Goal: Task Accomplishment & Management: Manage account settings

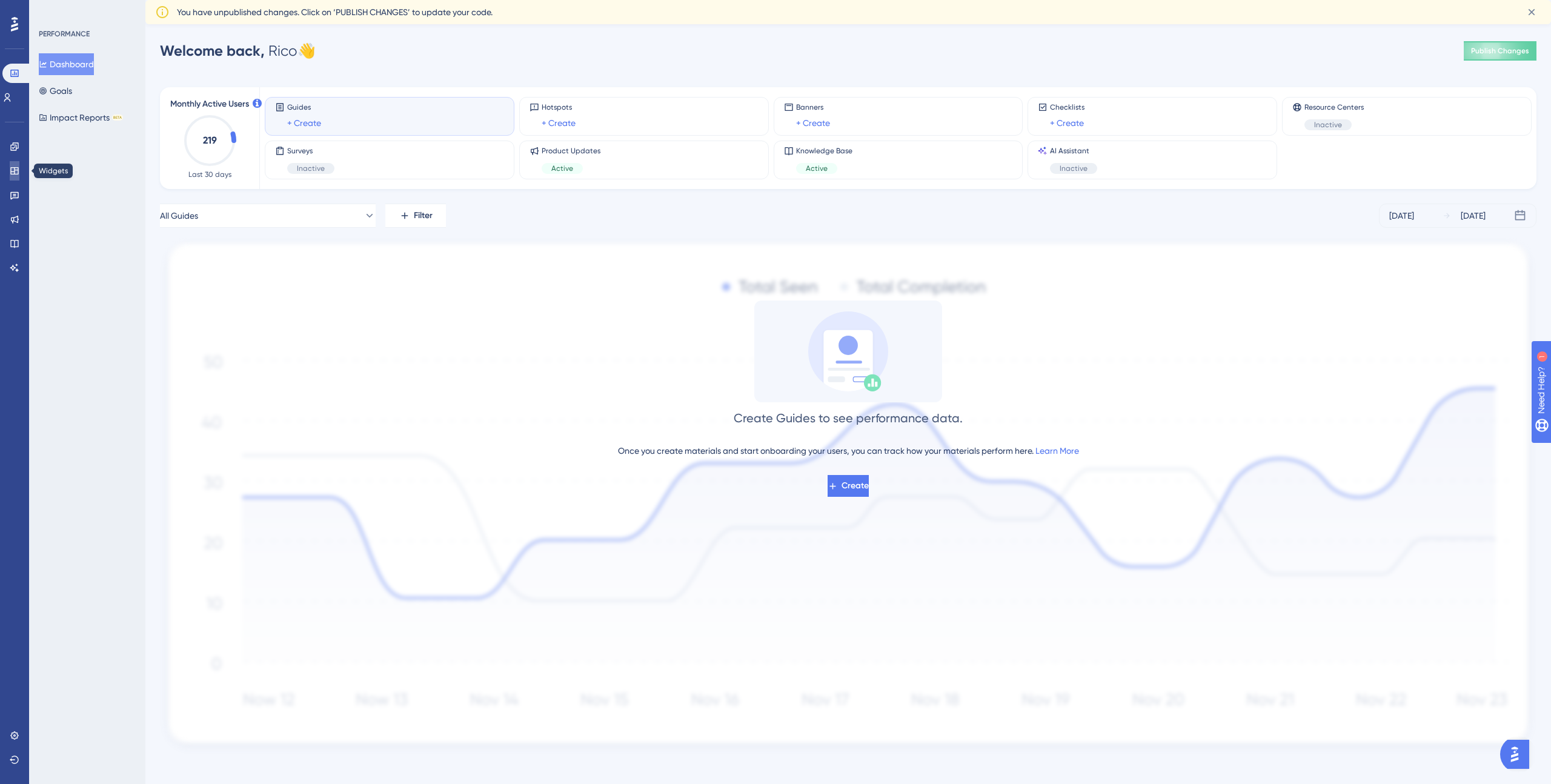
click at [16, 170] on icon at bounding box center [14, 170] width 9 height 9
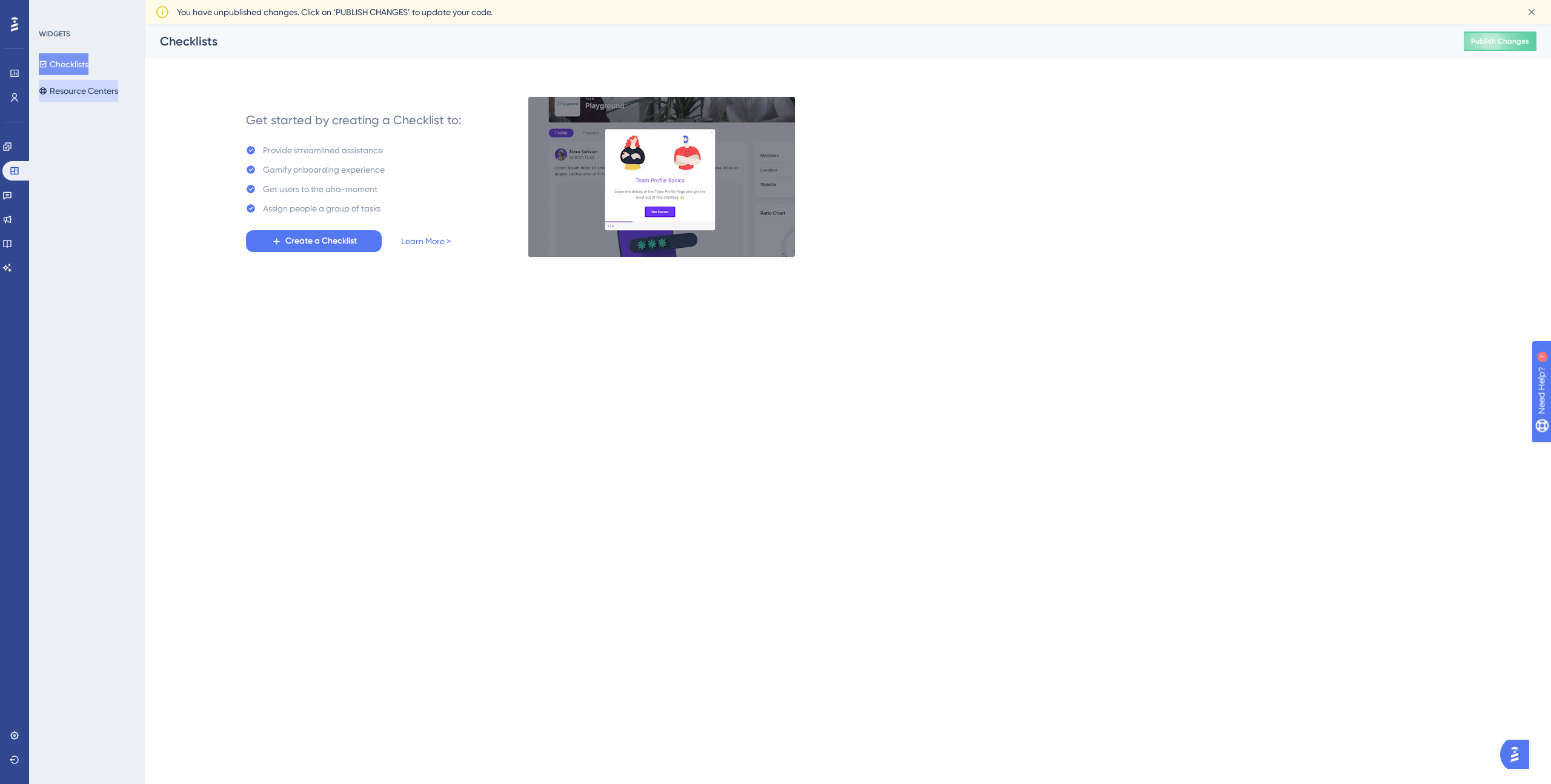
click at [103, 95] on button "Resource Centers" at bounding box center [78, 90] width 79 height 22
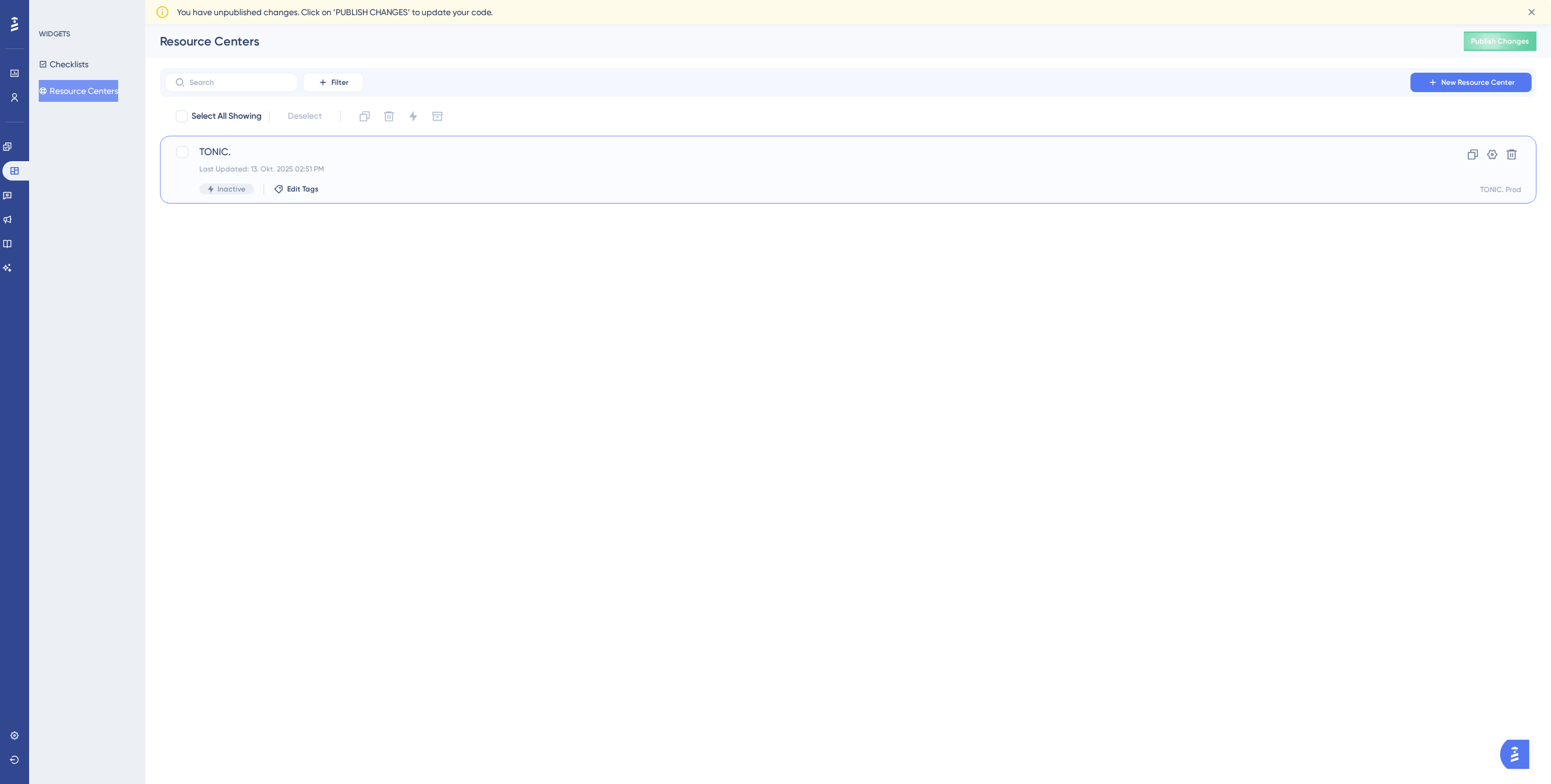
click at [615, 173] on div "Last Updated: 13. Okt. 2025 02:51 PM" at bounding box center [800, 169] width 1201 height 9
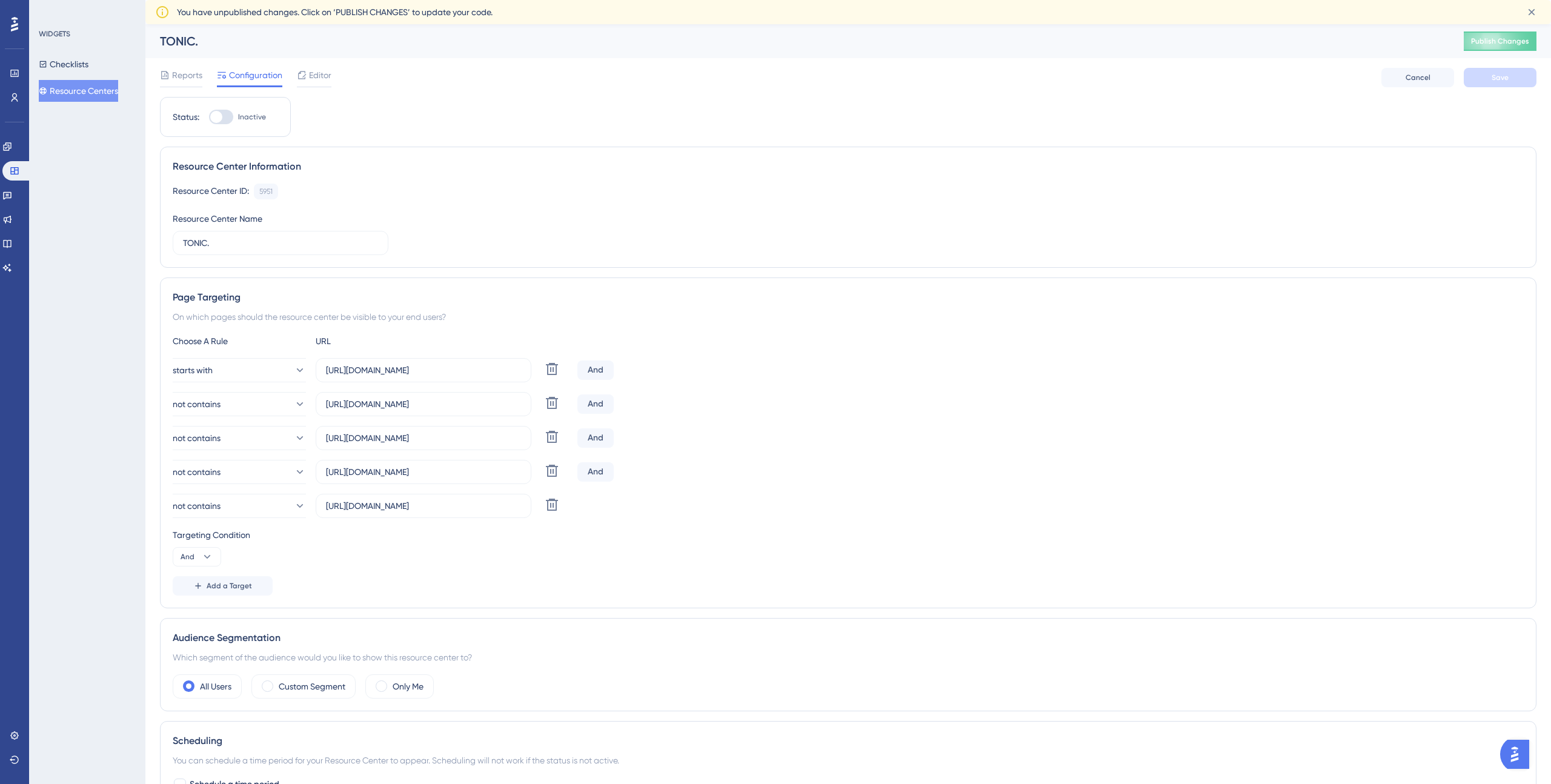
click at [102, 87] on button "Resource Centers" at bounding box center [78, 90] width 79 height 22
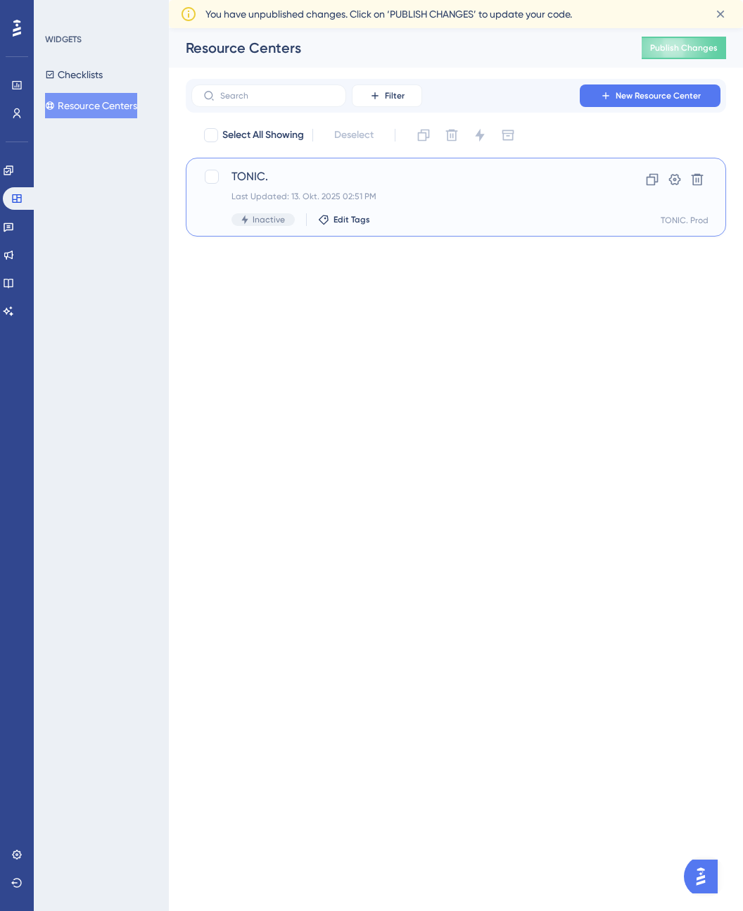
click at [541, 209] on div "TONIC. Last Updated: 13. Okt. 2025 02:51 PM Inactive Edit Tags" at bounding box center [400, 197] width 336 height 58
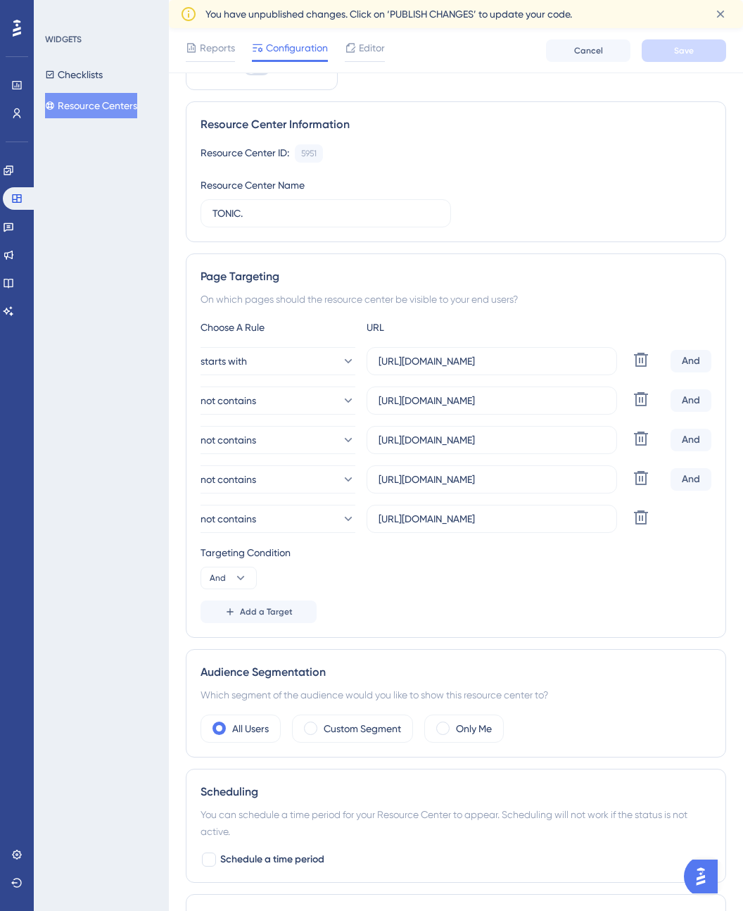
scroll to position [74, 0]
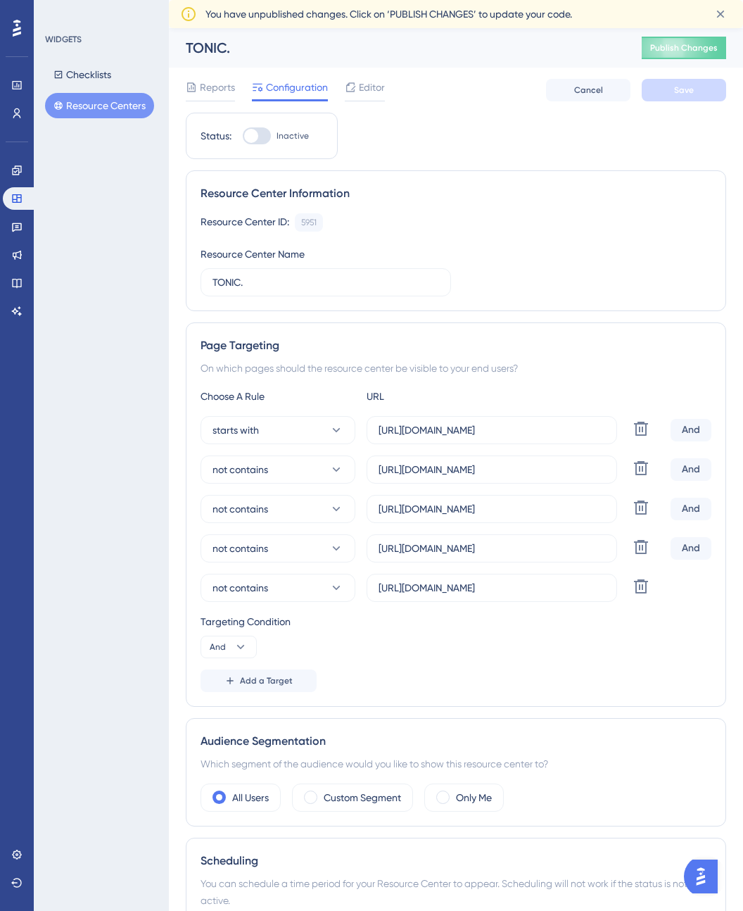
click at [101, 101] on button "Resource Centers" at bounding box center [99, 105] width 109 height 25
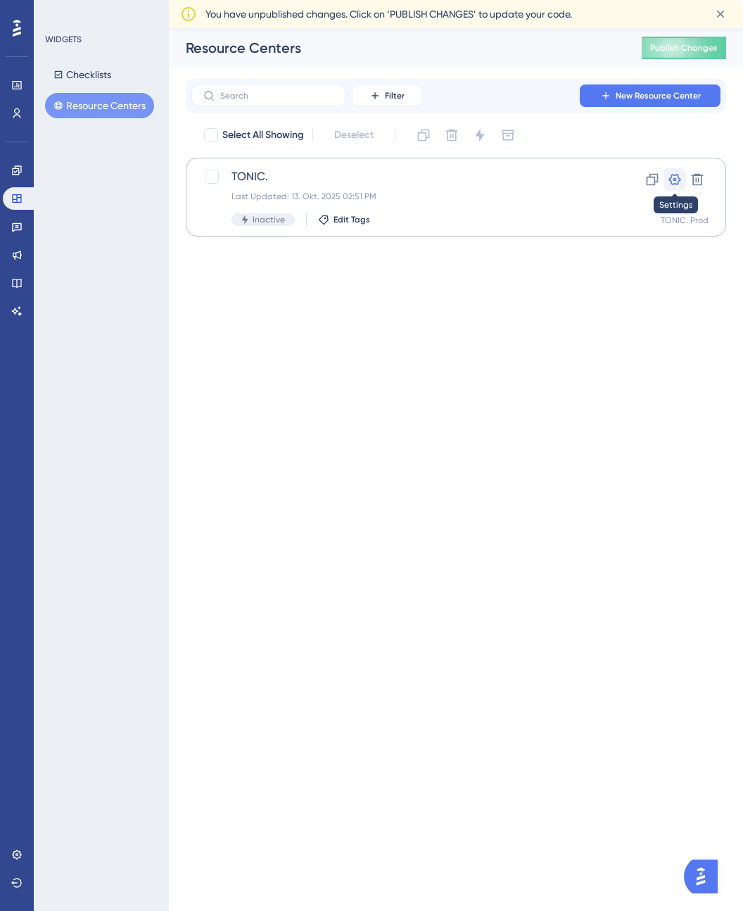
click at [678, 179] on icon at bounding box center [675, 179] width 14 height 14
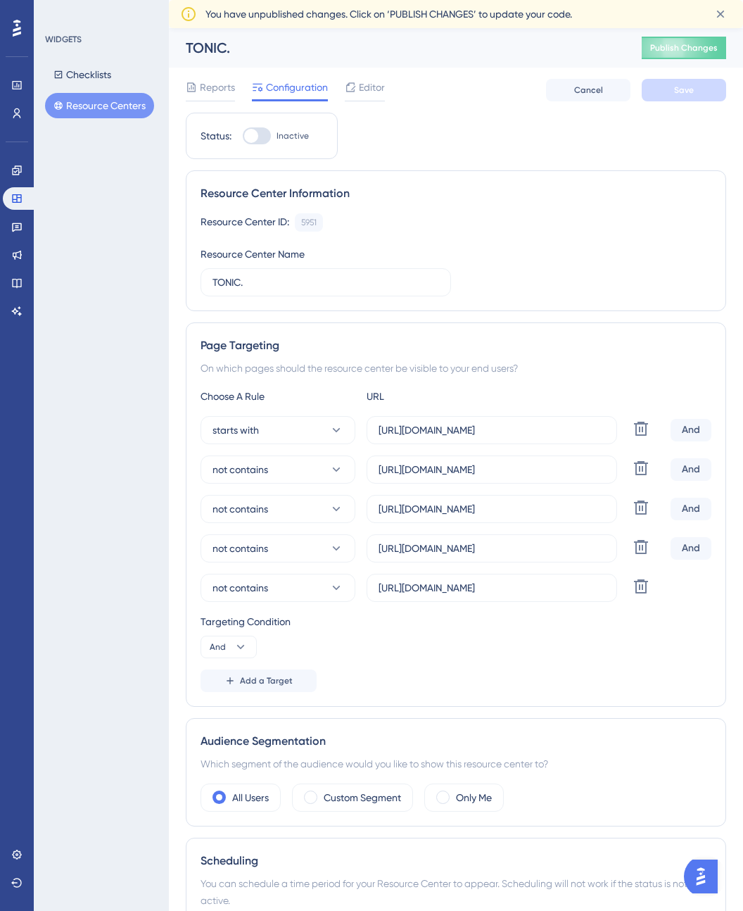
click at [80, 116] on button "Resource Centers" at bounding box center [99, 105] width 109 height 25
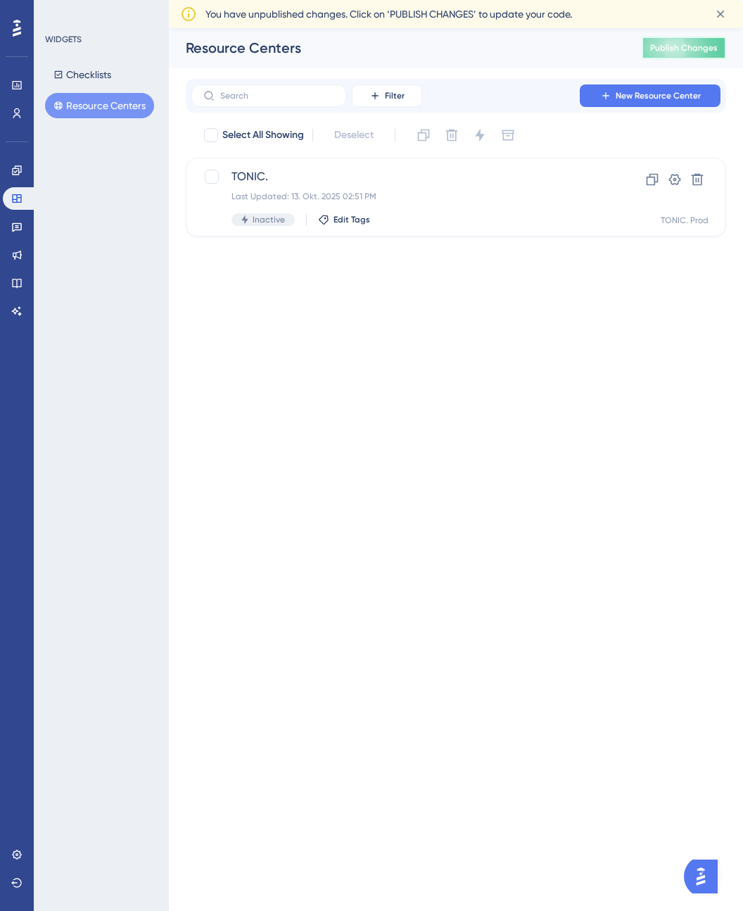
click at [685, 53] on button "Publish Changes" at bounding box center [684, 48] width 84 height 23
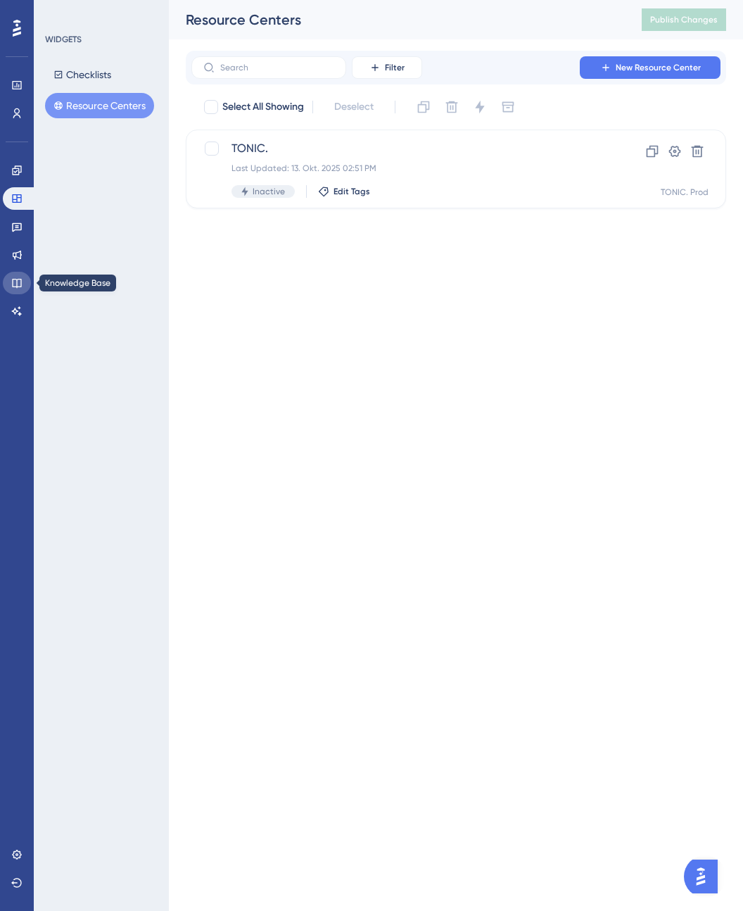
click at [14, 272] on link at bounding box center [17, 283] width 28 height 23
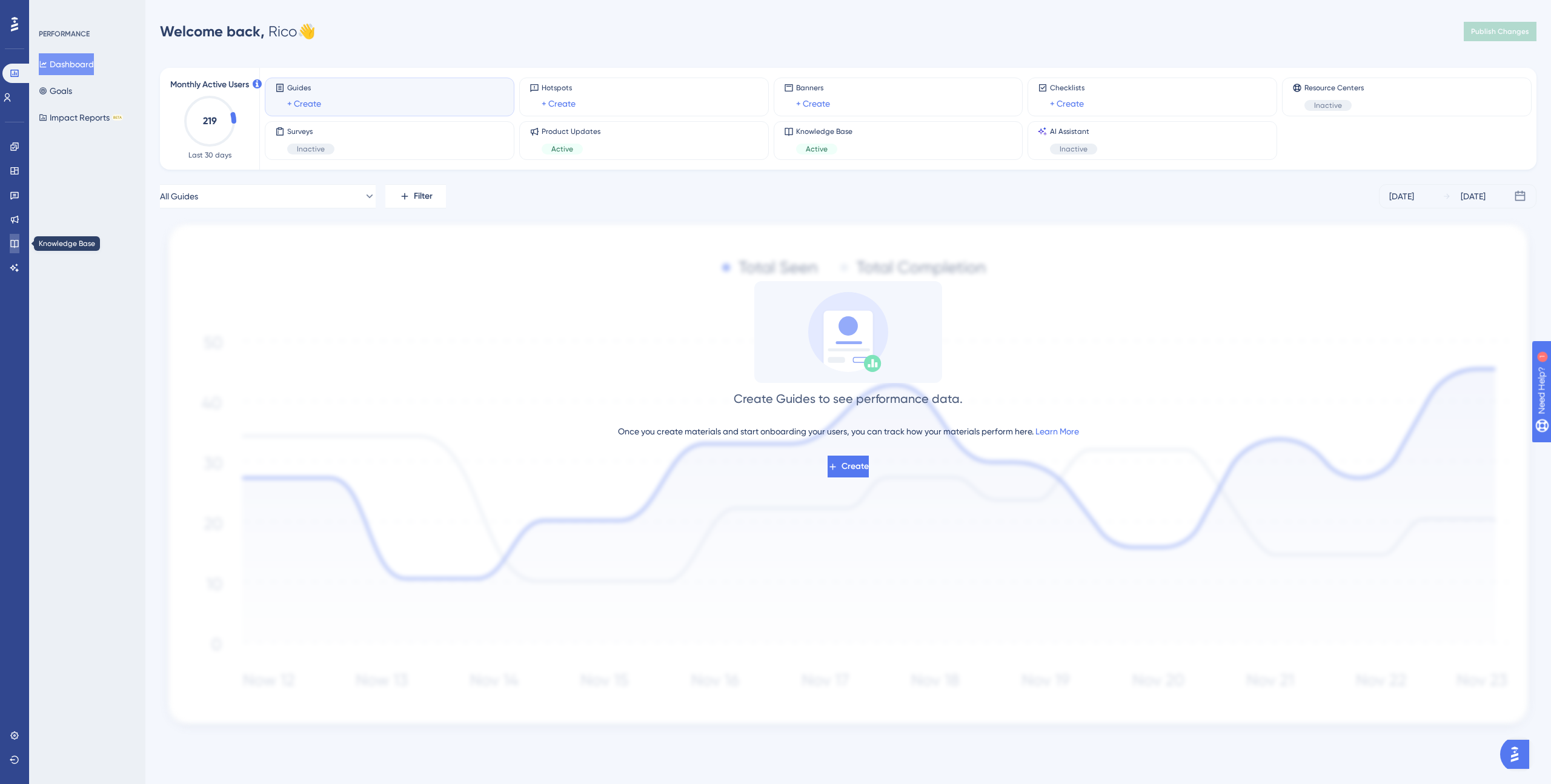
click at [18, 250] on link at bounding box center [14, 244] width 9 height 20
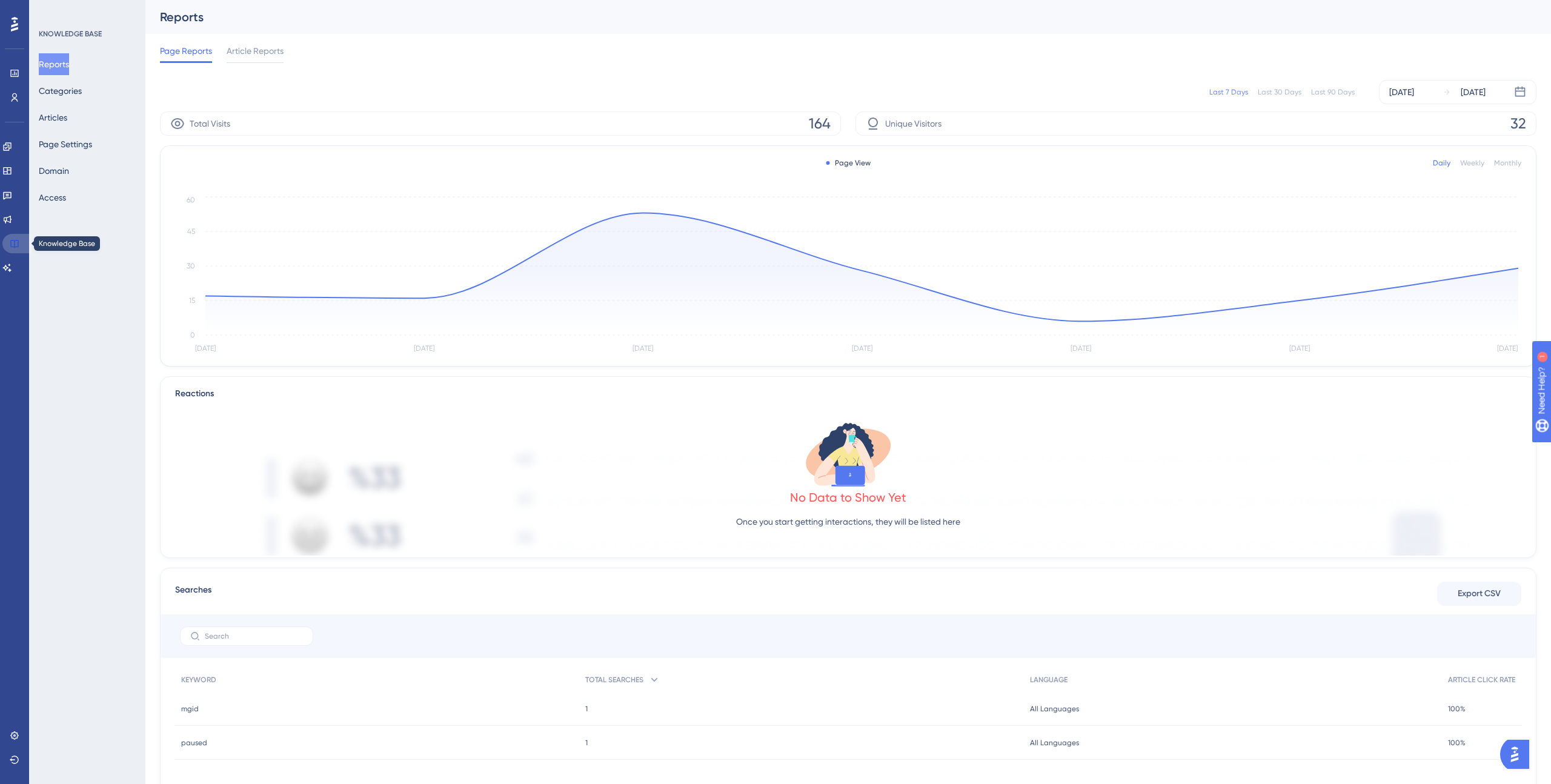
click at [15, 239] on icon at bounding box center [14, 243] width 9 height 9
click at [67, 118] on button "Articles" at bounding box center [53, 117] width 28 height 22
